Goal: Navigation & Orientation: Find specific page/section

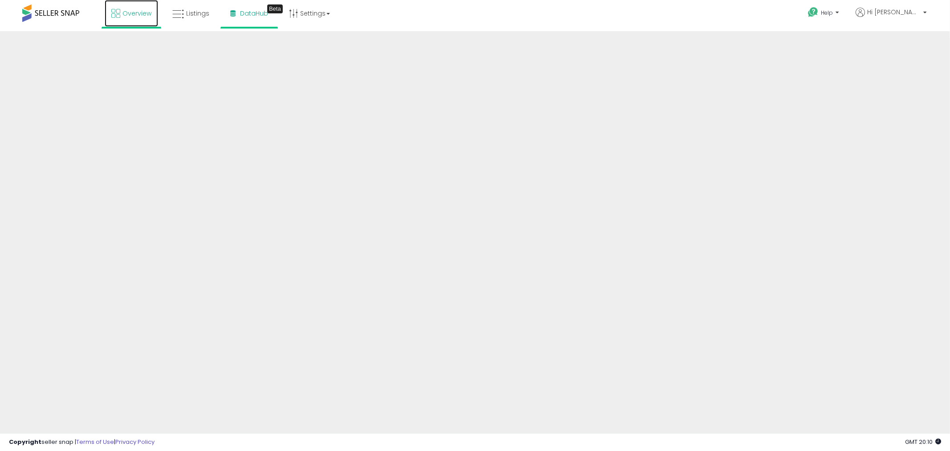
drag, startPoint x: 0, startPoint y: 0, endPoint x: 127, endPoint y: 14, distance: 127.7
click at [127, 14] on span "Overview" at bounding box center [137, 13] width 29 height 9
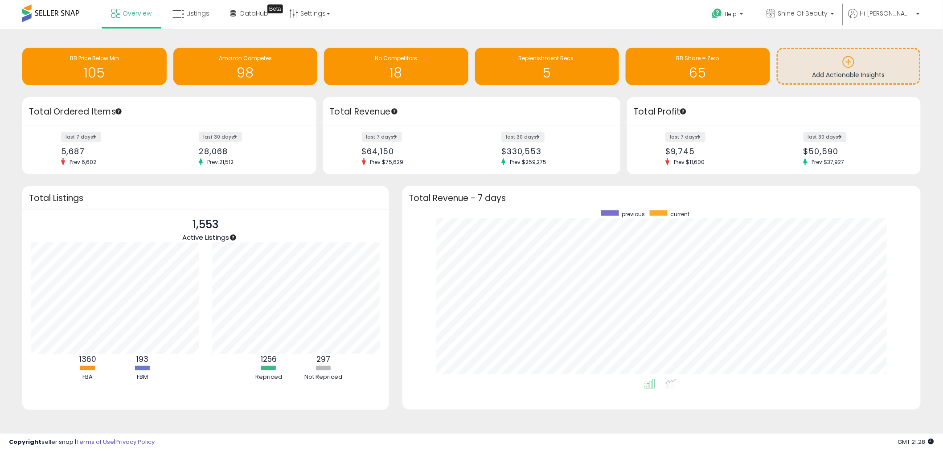
scroll to position [168, 500]
